Goal: Information Seeking & Learning: Learn about a topic

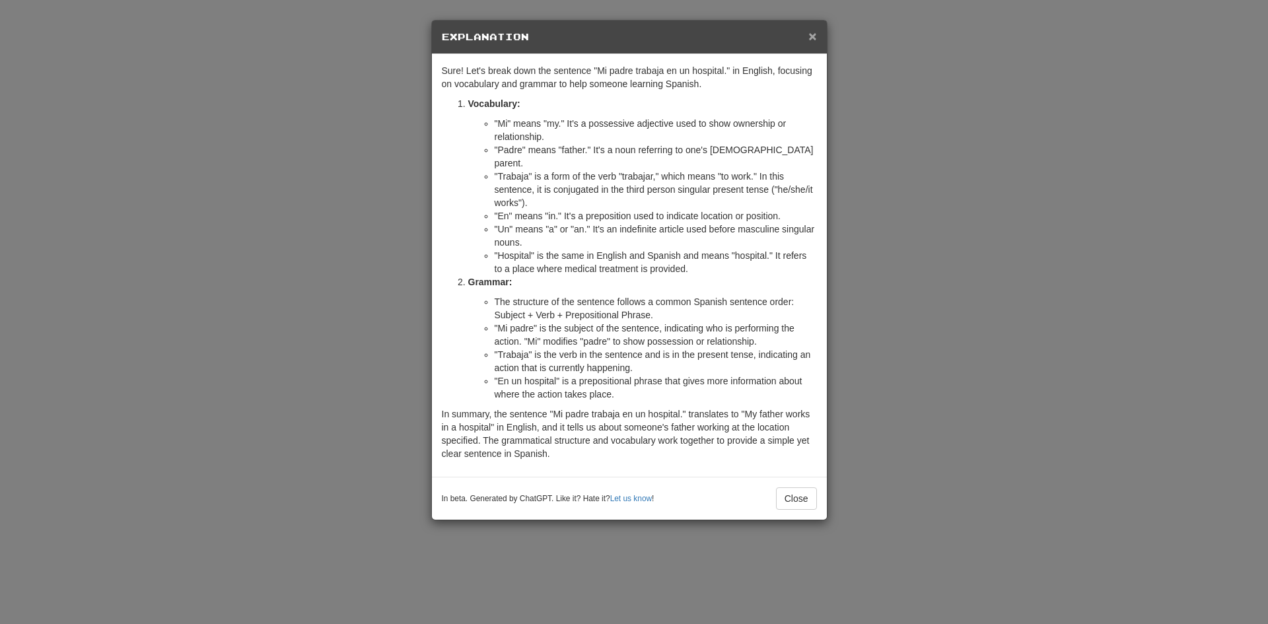
click at [811, 39] on span "×" at bounding box center [812, 35] width 8 height 15
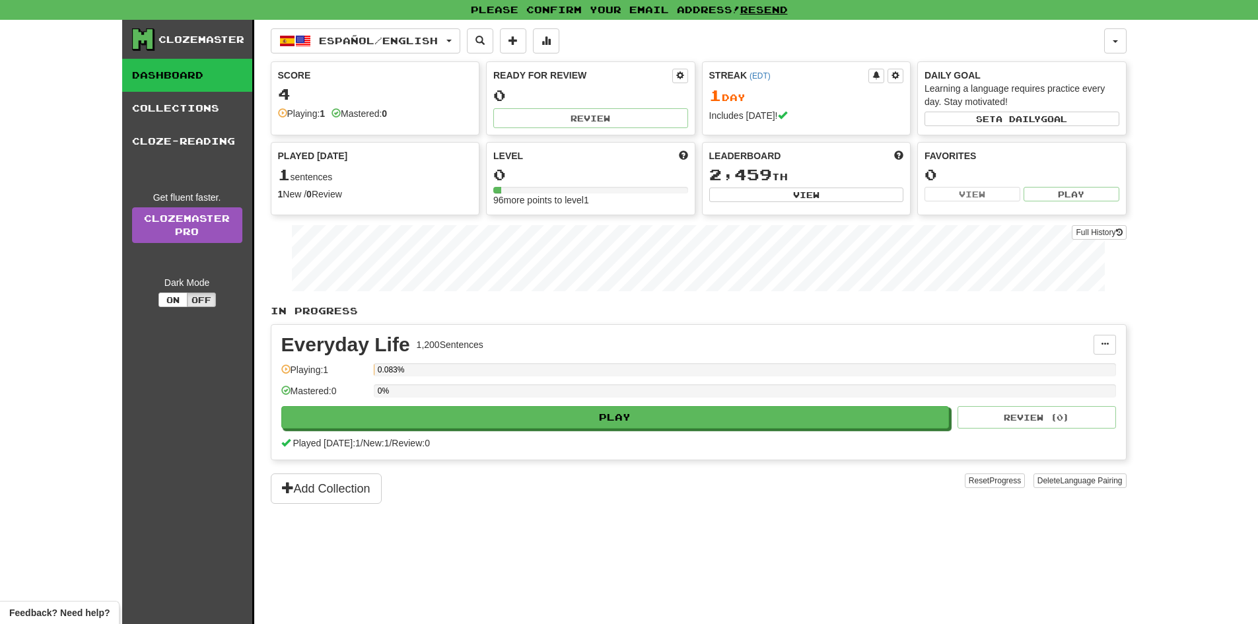
click at [168, 77] on link "Dashboard" at bounding box center [187, 75] width 130 height 33
